Goal: Communication & Community: Answer question/provide support

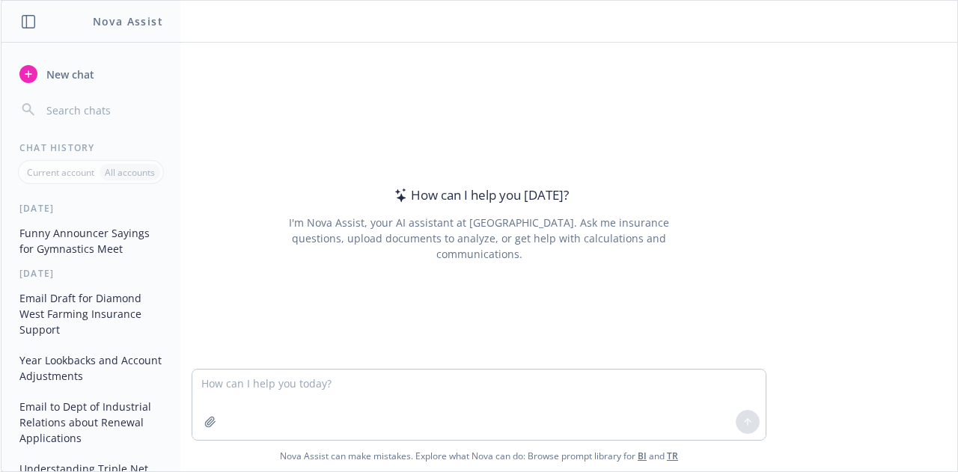
drag, startPoint x: 836, startPoint y: 0, endPoint x: 95, endPoint y: 82, distance: 745.0
click at [95, 82] on button "New chat" at bounding box center [90, 74] width 155 height 27
click at [222, 380] on textarea at bounding box center [478, 405] width 573 height 70
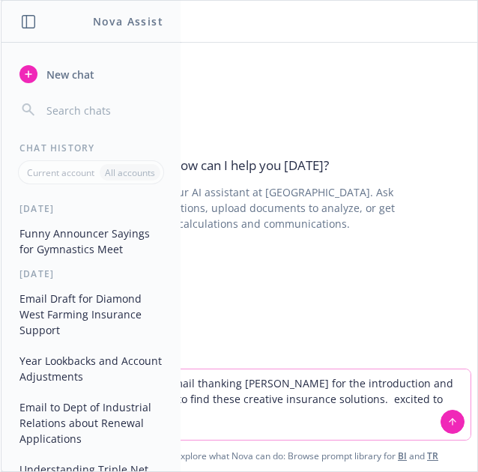
click at [219, 419] on textarea "please write a resonse to this email thanking [PERSON_NAME] for the introductio…" at bounding box center [238, 404] width 463 height 70
click at [395, 401] on textarea "please write a resonse to this email thanking [PERSON_NAME] for the introductio…" at bounding box center [238, 404] width 463 height 70
click at [216, 428] on textarea "please write a resonse to this email thanking [PERSON_NAME] for the introductio…" at bounding box center [238, 404] width 463 height 70
click at [180, 413] on textarea "please write a resonse to this email thanking [PERSON_NAME] for the introductio…" at bounding box center [238, 404] width 463 height 70
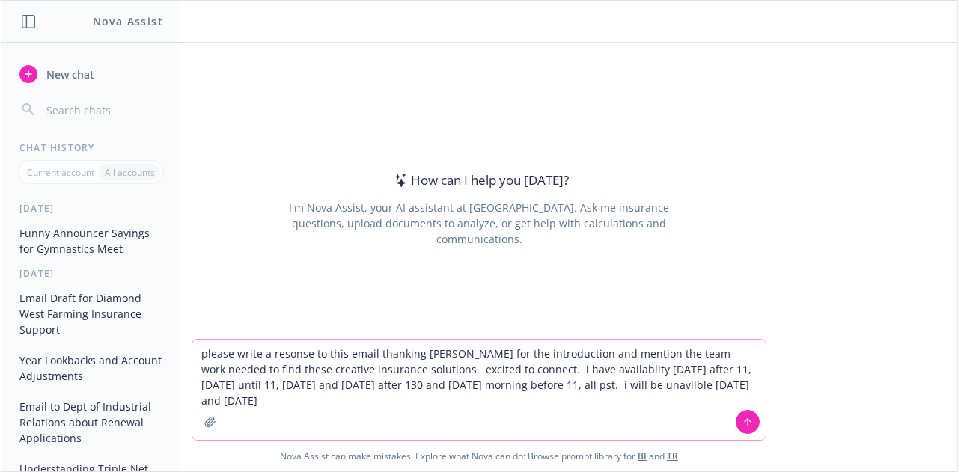
type textarea "please write a resonse to this email thanking [PERSON_NAME] for the introductio…"
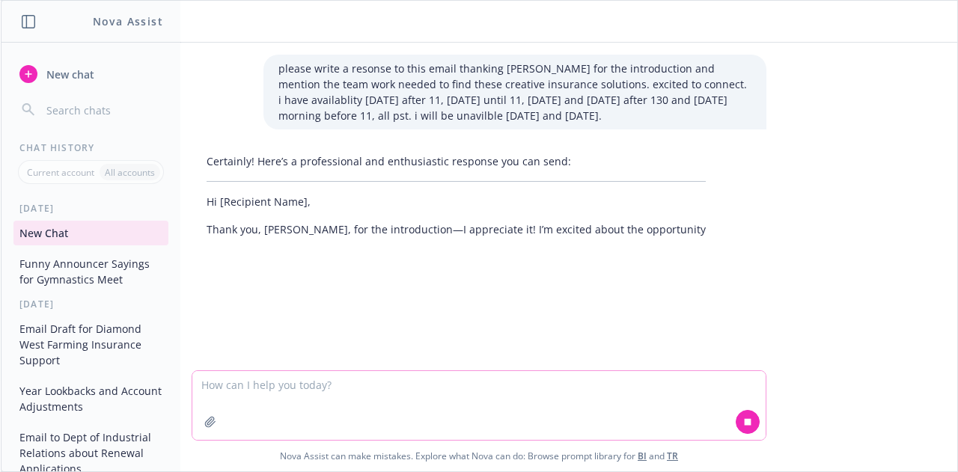
paste textarea "As a follow-up from our conversation last week, I wanted to introduce you via e…"
type textarea "As a follow-up from our conversation last week, I wanted to introduce you via e…"
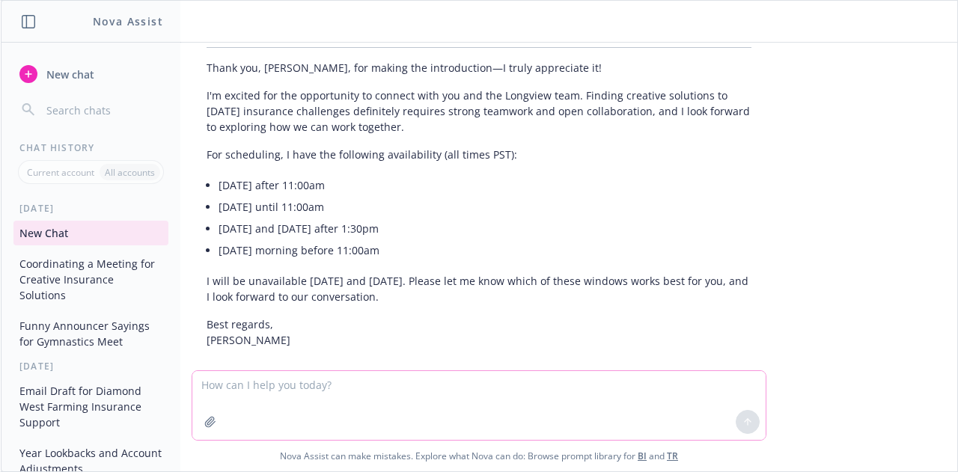
scroll to position [522, 0]
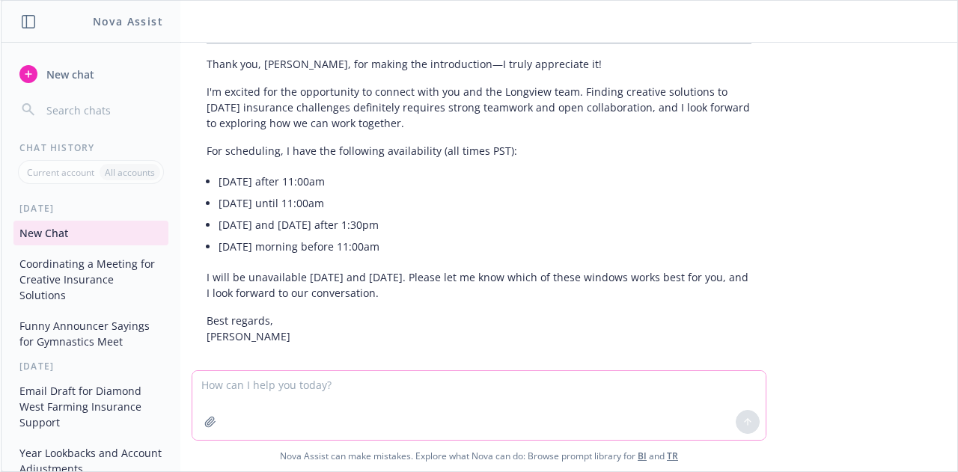
click at [287, 383] on textarea at bounding box center [478, 405] width 573 height 69
type textarea "include my gratitidue"
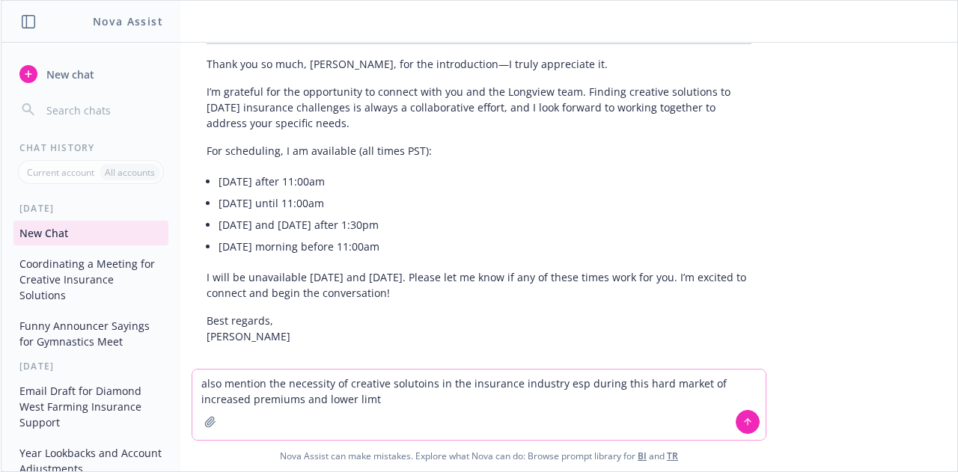
type textarea "also mention the necessity of creative solutoins in the insurance industry esp …"
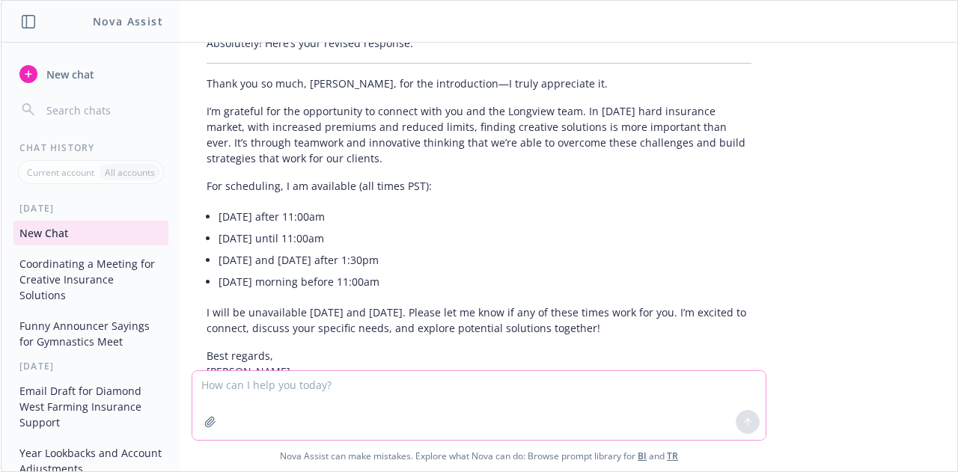
scroll to position [1295, 0]
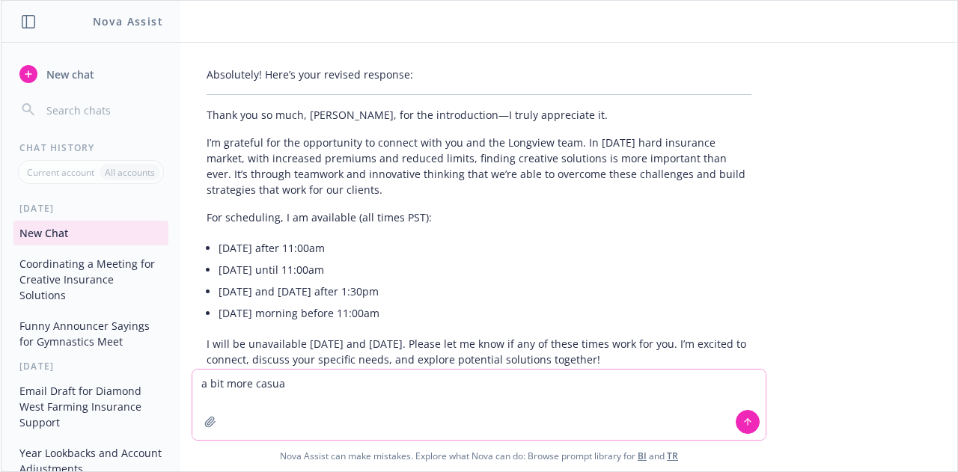
type textarea "a bit more casual"
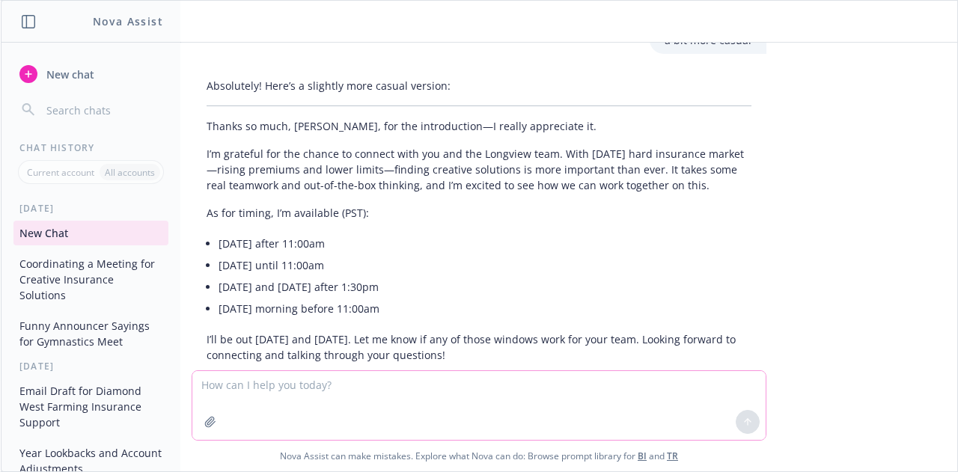
scroll to position [1703, 0]
drag, startPoint x: 448, startPoint y: 337, endPoint x: 198, endPoint y: 111, distance: 337.1
click at [198, 111] on div "Absolutely! Here’s a slightly more casual version: Thanks so much, [PERSON_NAME…" at bounding box center [479, 243] width 575 height 341
copy div "Thanks so much, [PERSON_NAME], for the introduction—I really appreciate it. I’m…"
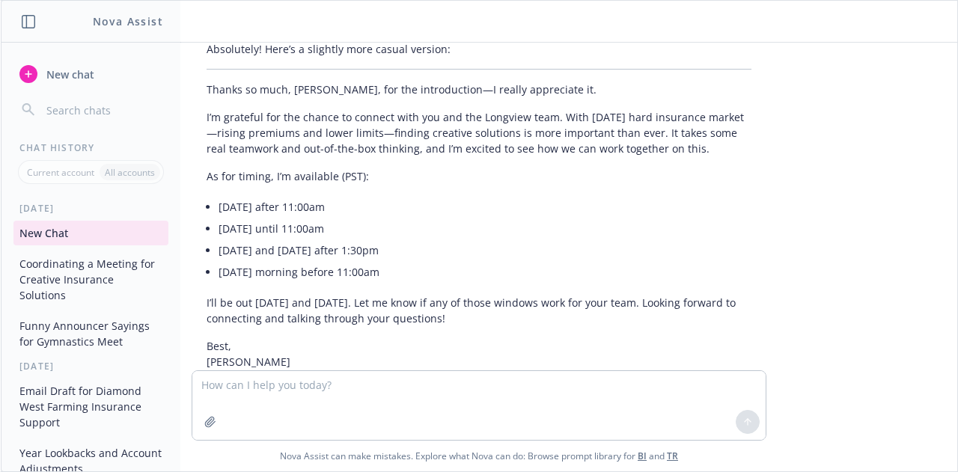
scroll to position [1741, 0]
